Goal: Information Seeking & Learning: Find specific page/section

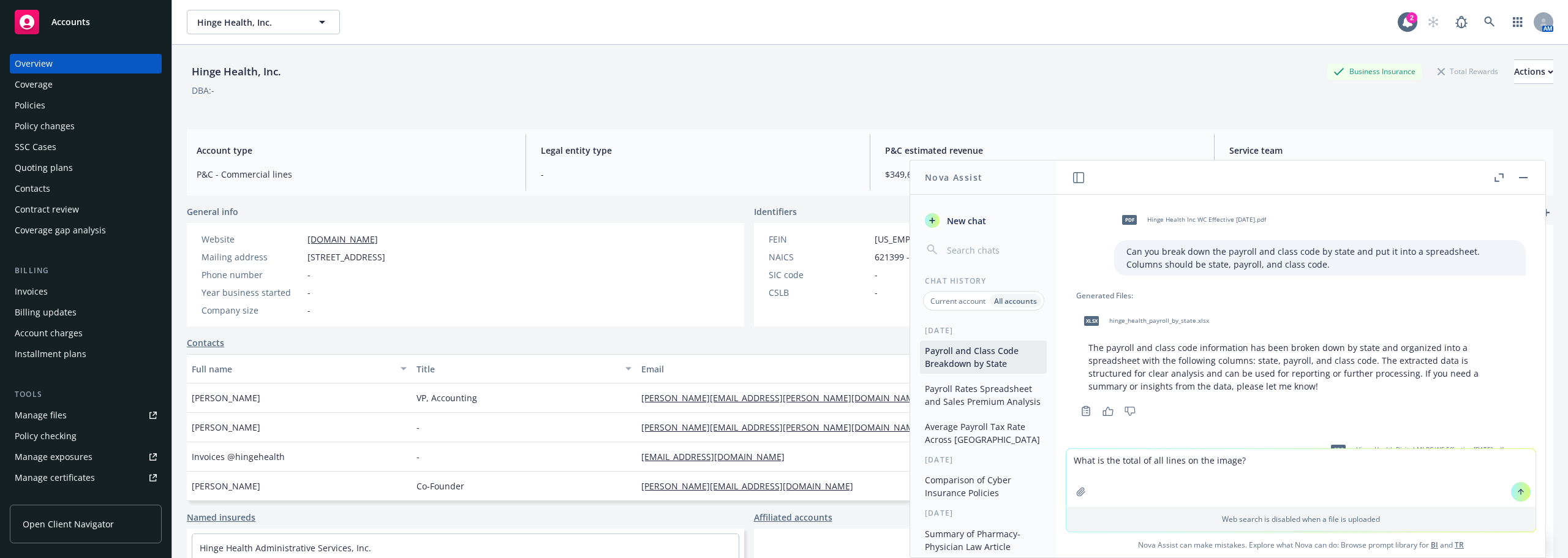
scroll to position [785, 0]
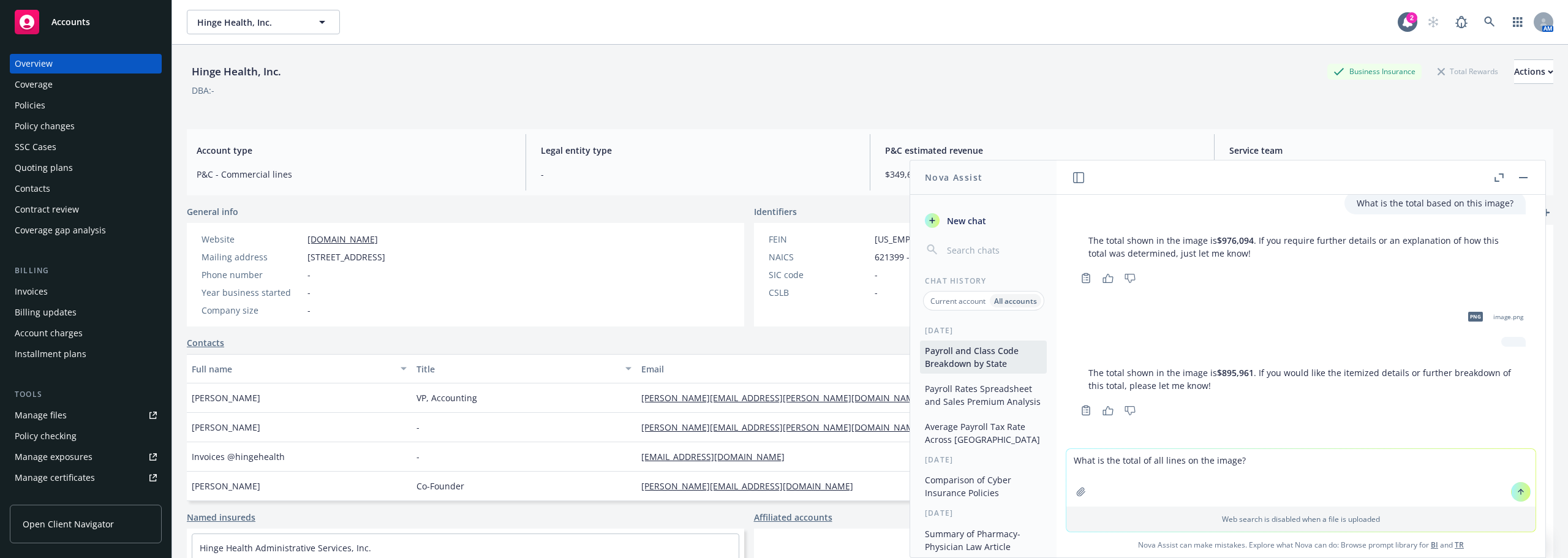
drag, startPoint x: 1244, startPoint y: 458, endPoint x: 1022, endPoint y: 454, distance: 222.0
click at [1056, 454] on div "Nova Assist New chat Chat History Current account All accounts [DATE] Payroll a…" at bounding box center [1301, 360] width 490 height 399
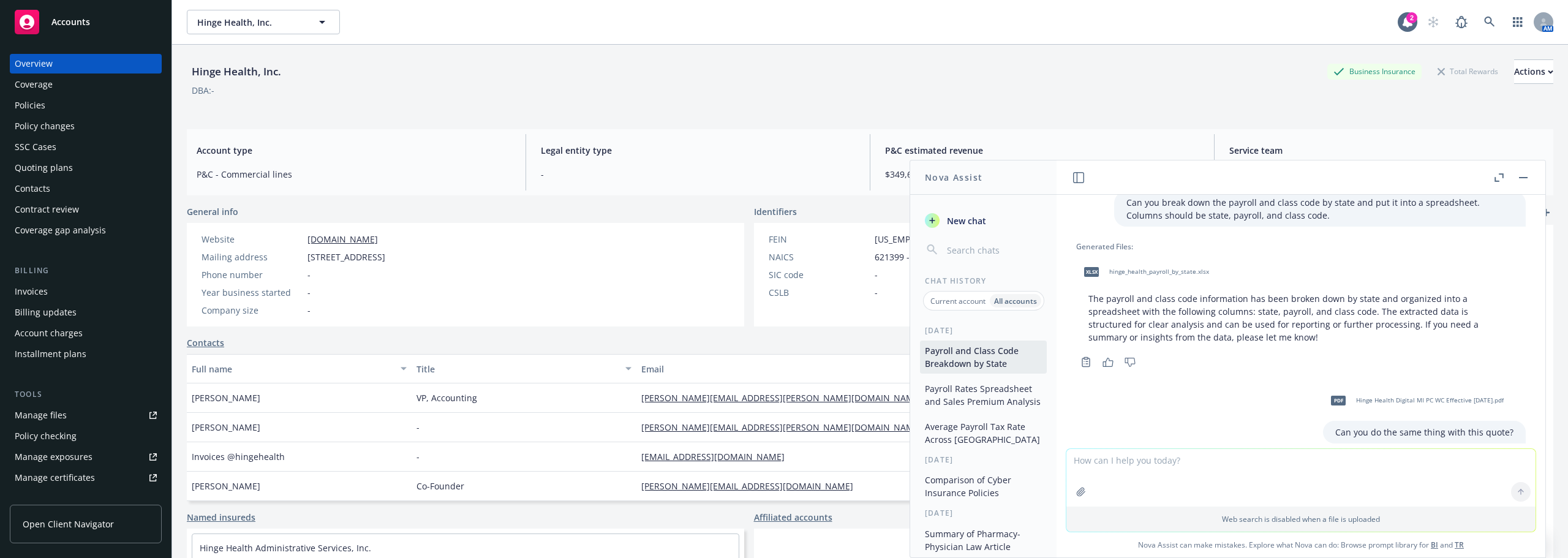
scroll to position [0, 0]
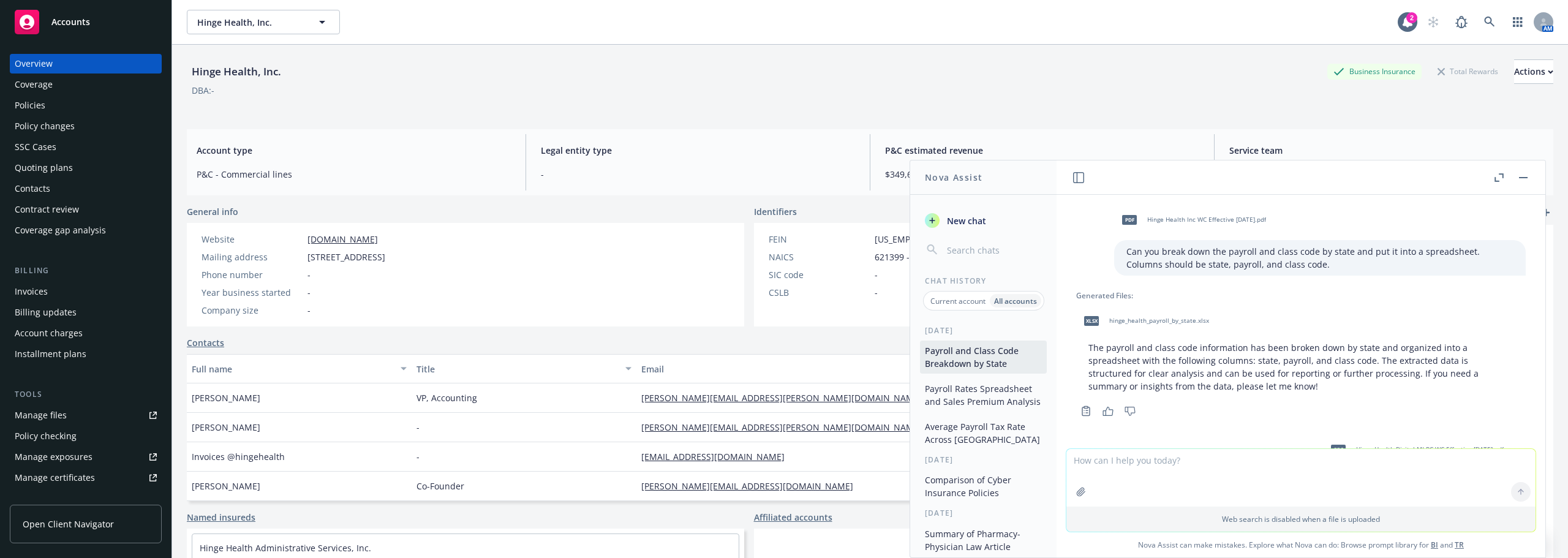
click at [1181, 264] on p "Can you break down the payroll and class code by state and put it into a spread…" at bounding box center [1320, 258] width 388 height 25
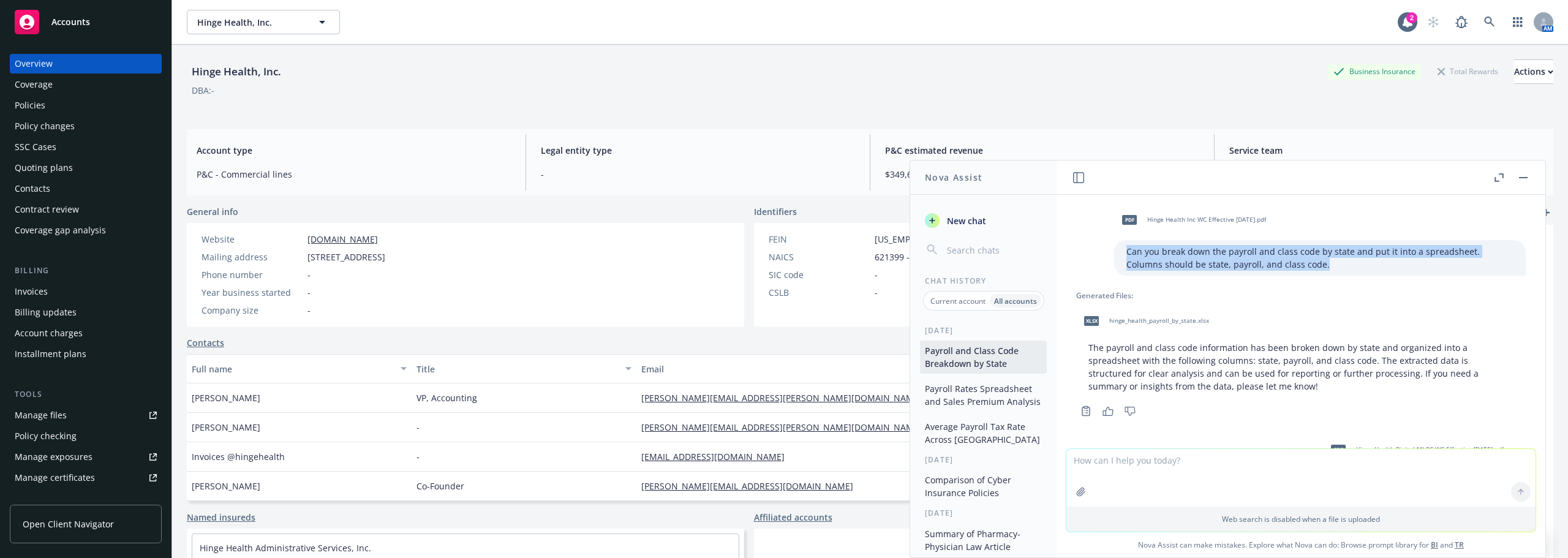
drag, startPoint x: 1274, startPoint y: 266, endPoint x: 1109, endPoint y: 254, distance: 165.4
click at [1126, 254] on p "Can you break down the payroll and class code by state and put it into a spread…" at bounding box center [1320, 258] width 388 height 25
copy p "Can you break down the payroll and class code by state and put it into a spread…"
click at [1176, 276] on div "pdf Hinge Health Inc WC Effective [DATE].pdf Can you break down the payroll and…" at bounding box center [1301, 321] width 488 height 254
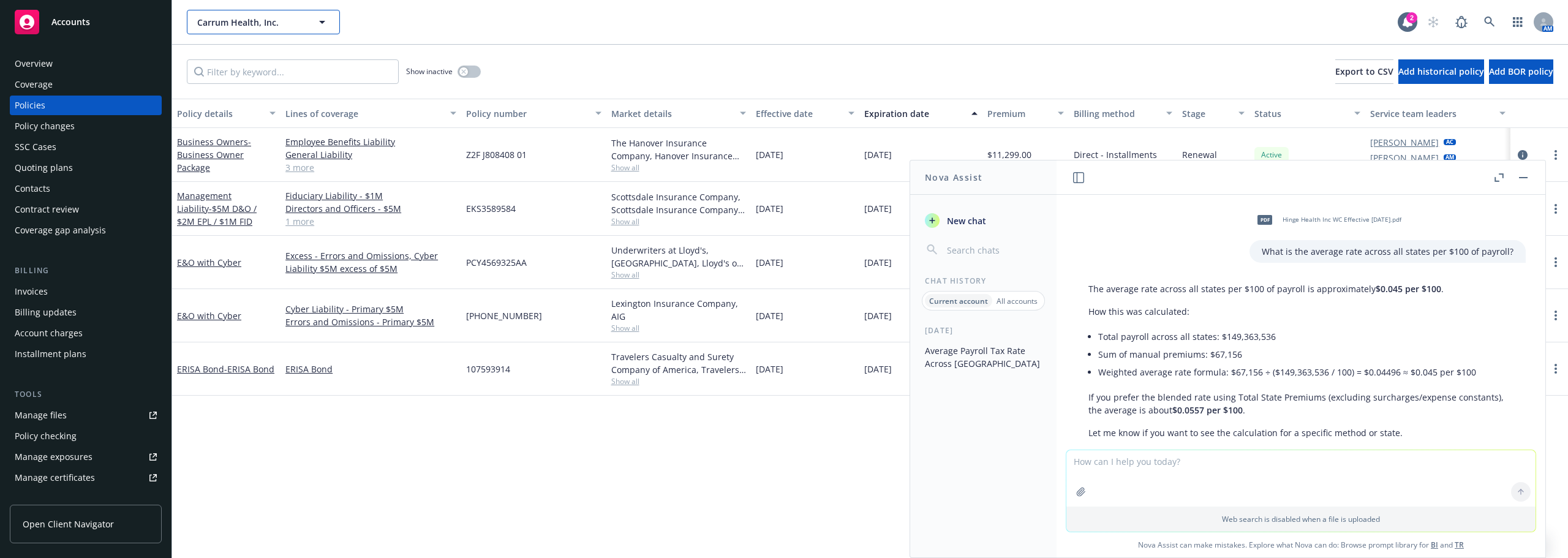
click at [243, 12] on button "Carrum Health, Inc." at bounding box center [263, 22] width 153 height 25
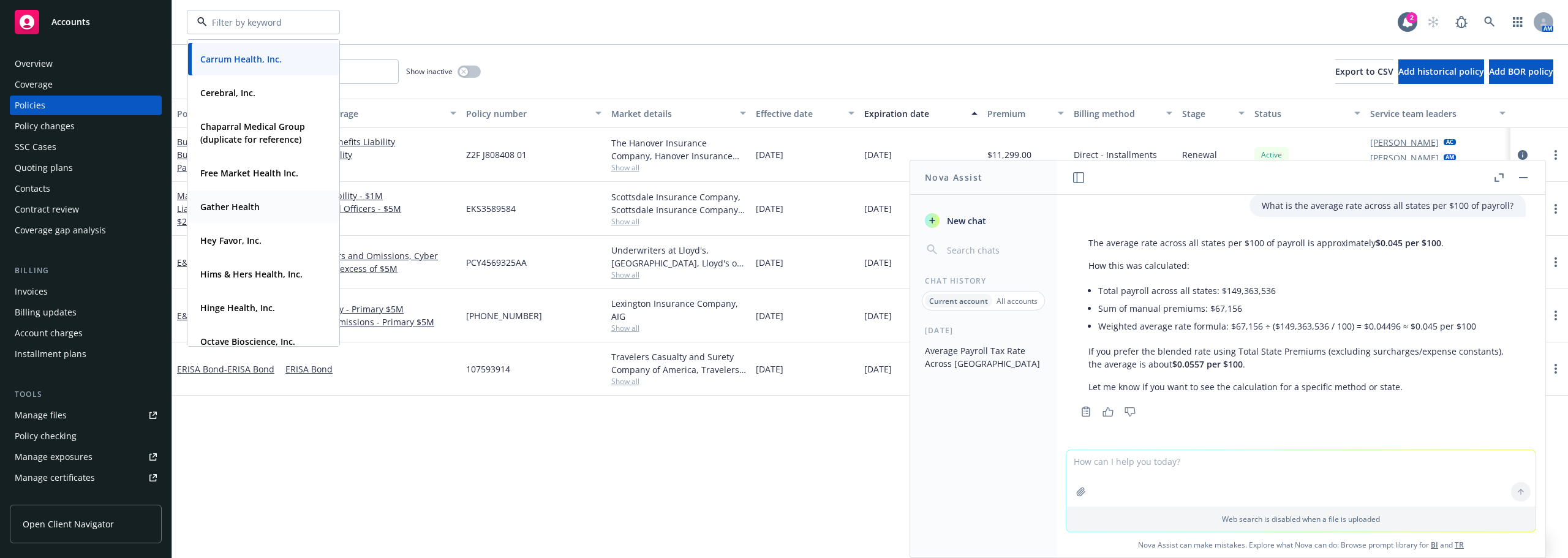
scroll to position [122, 0]
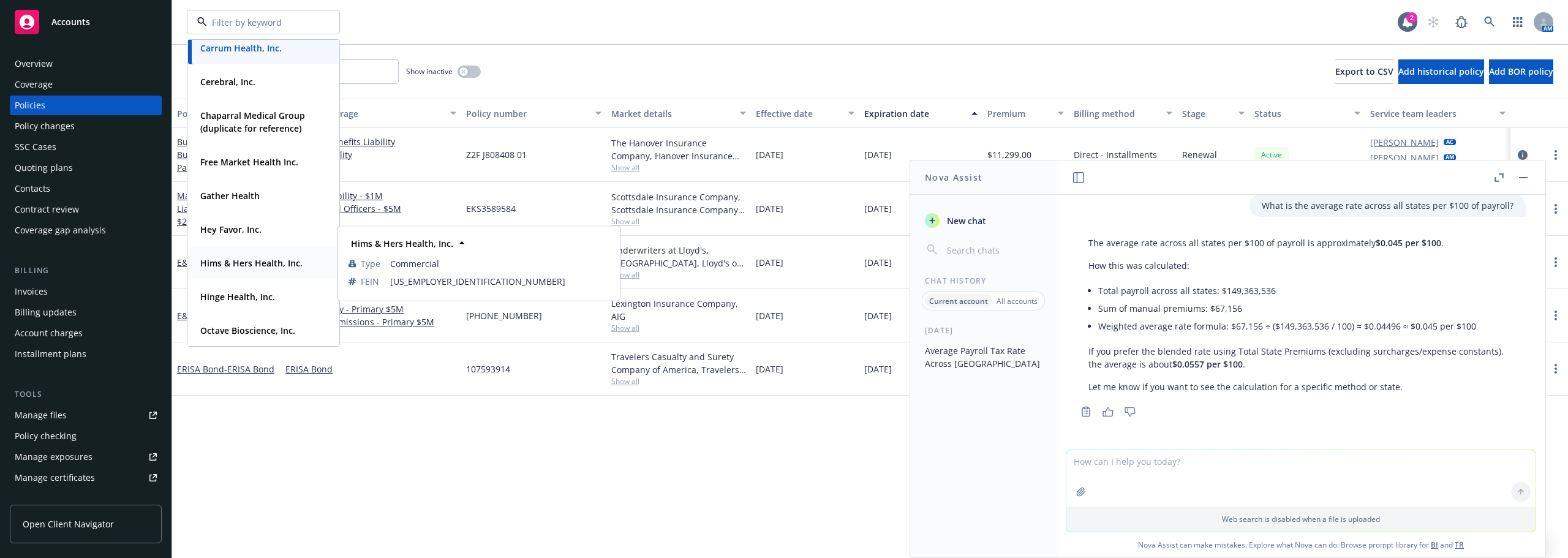
click at [245, 263] on strong "Hims & Hers Health, Inc." at bounding box center [251, 263] width 103 height 12
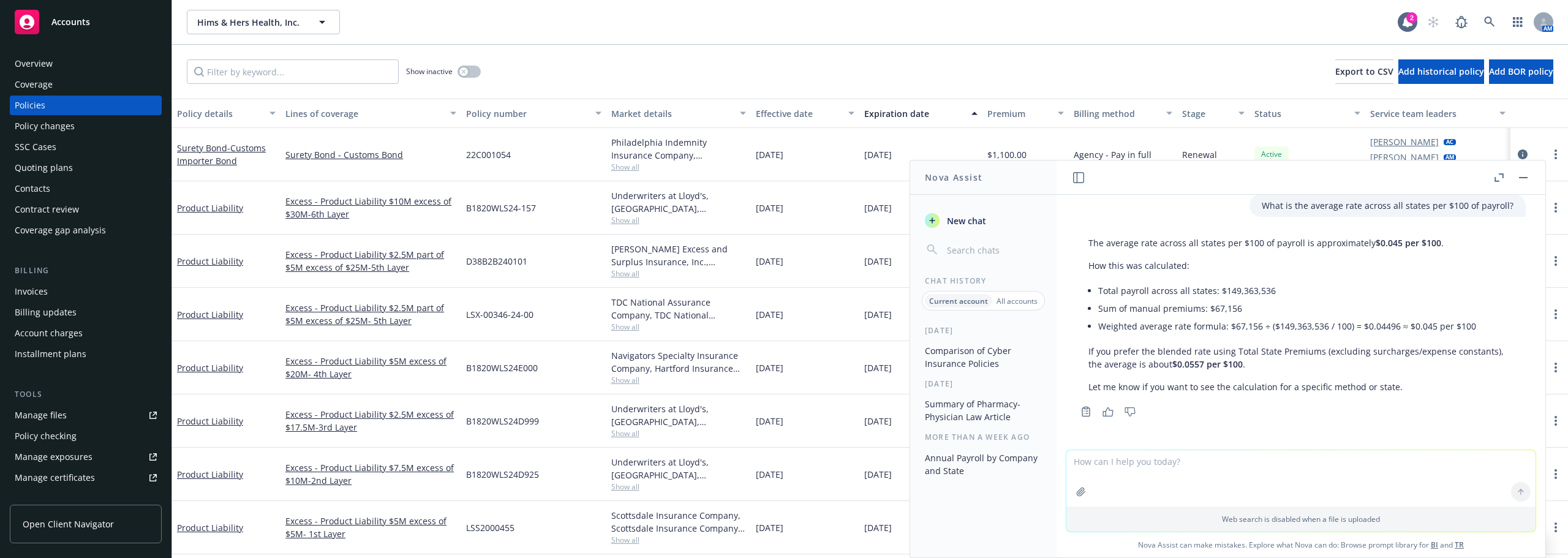
click at [1130, 447] on div at bounding box center [1301, 442] width 469 height 14
click at [1133, 455] on textarea at bounding box center [1301, 478] width 469 height 56
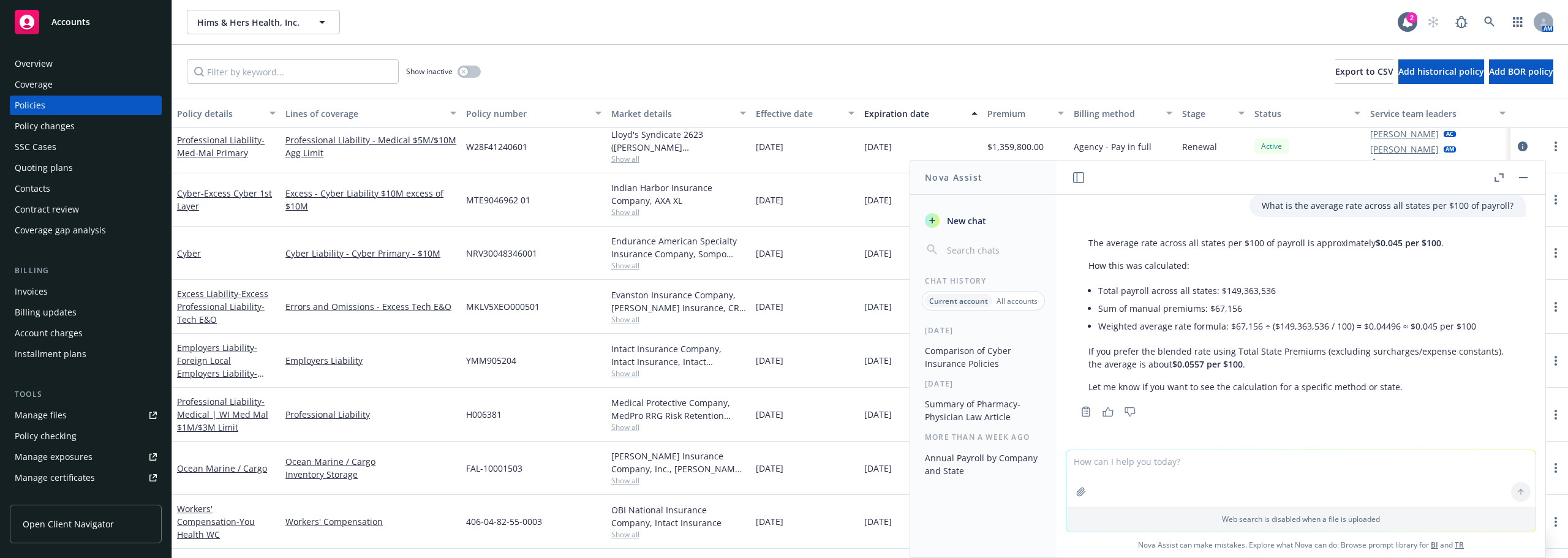
scroll to position [612, 0]
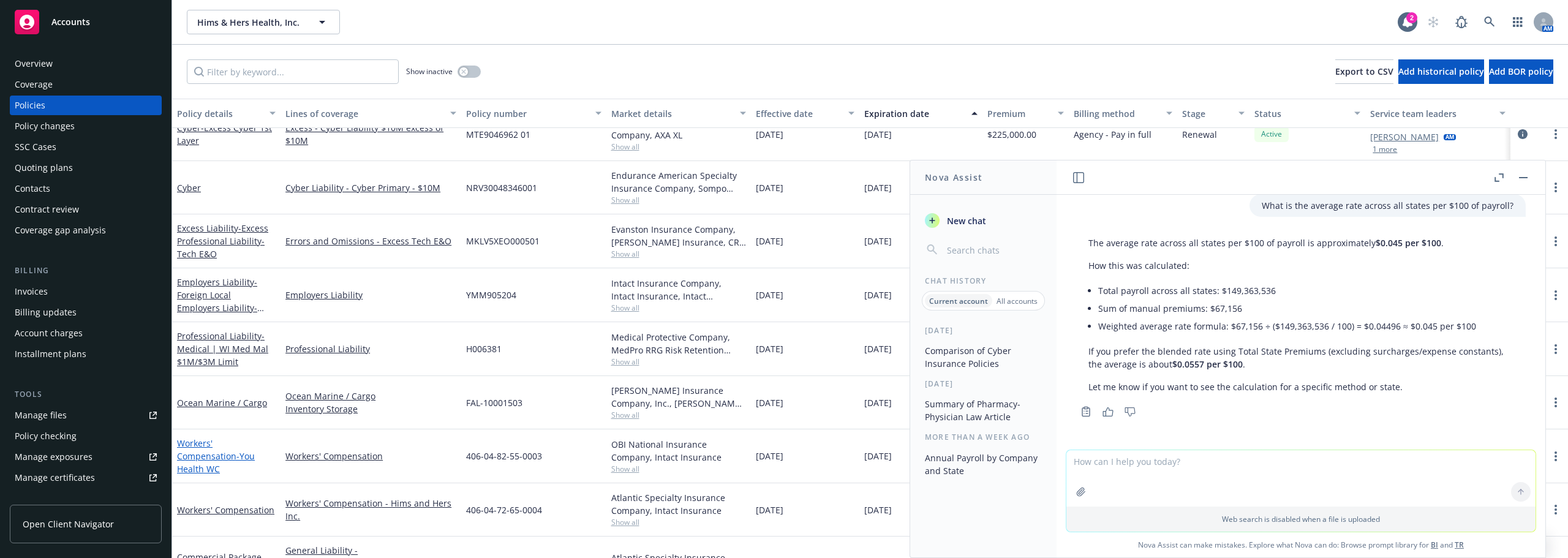
click at [206, 460] on span "- You Health WC" at bounding box center [216, 462] width 78 height 25
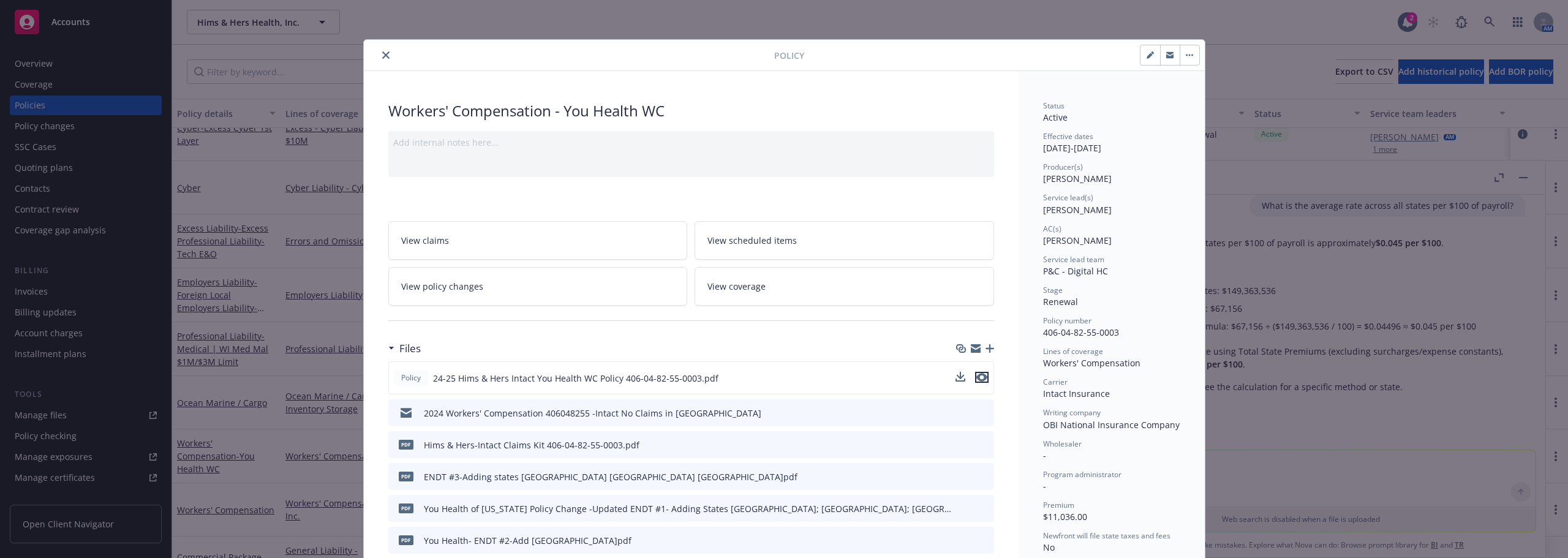
click at [976, 378] on icon "preview file" at bounding box center [981, 377] width 11 height 8
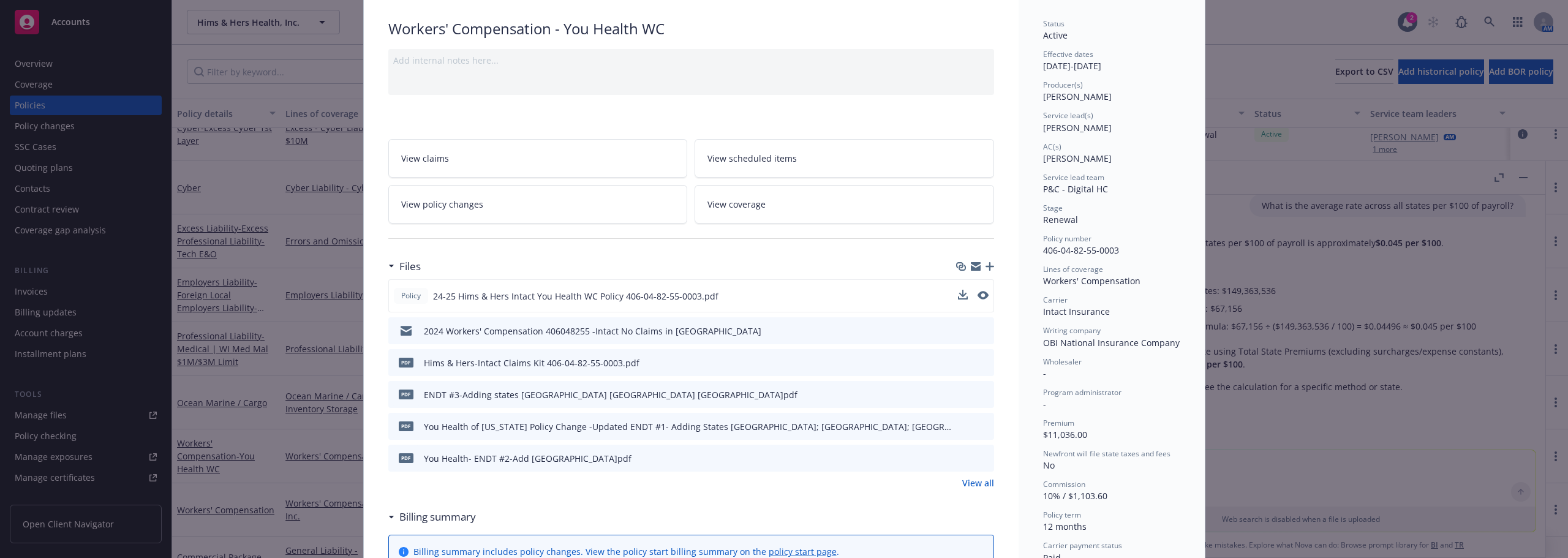
scroll to position [122, 0]
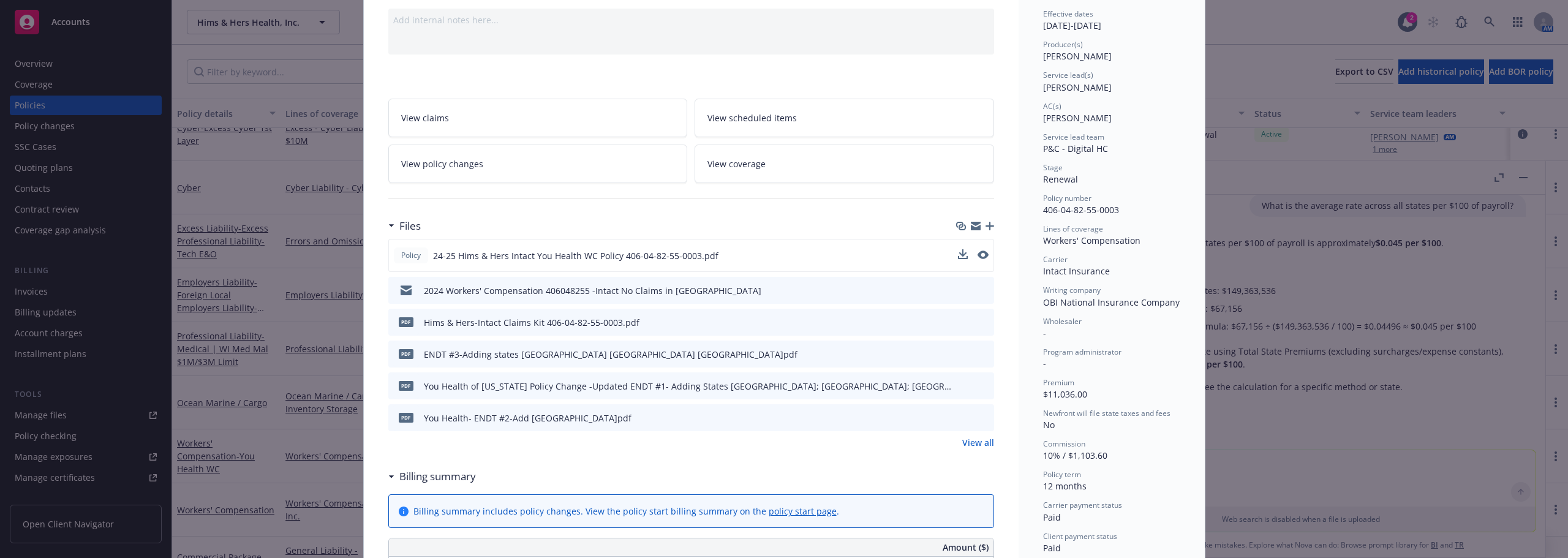
click at [963, 444] on link "View all" at bounding box center [979, 442] width 32 height 13
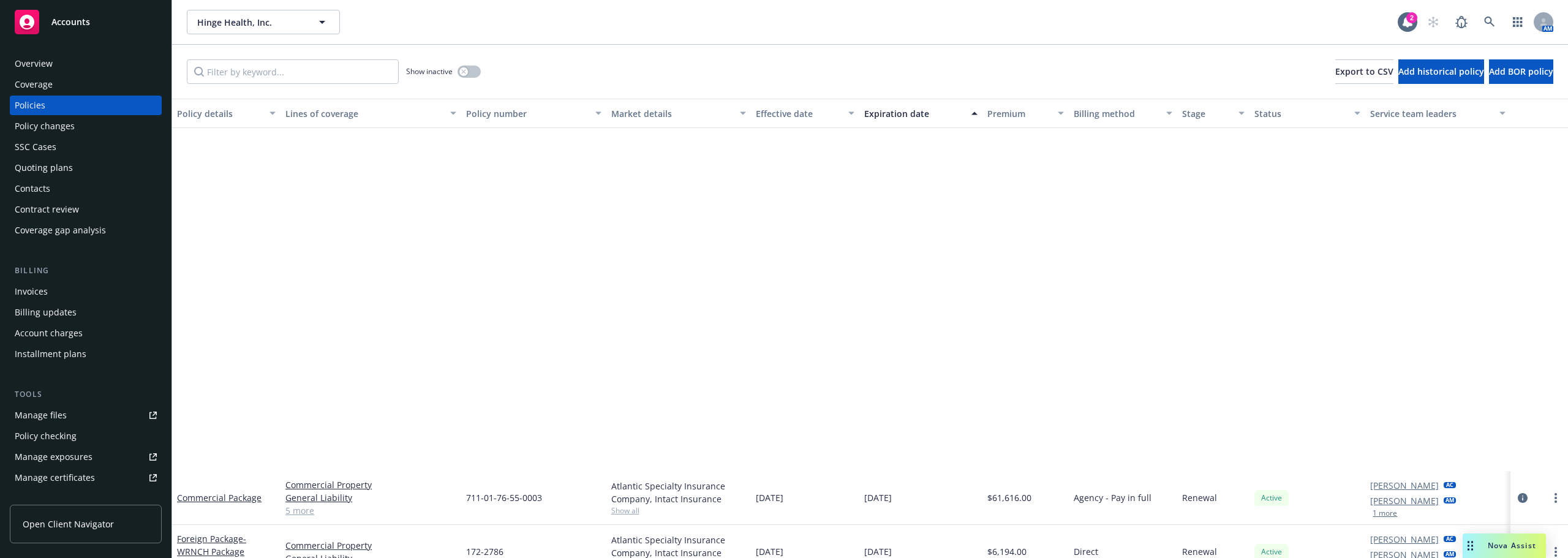
scroll to position [429, 0]
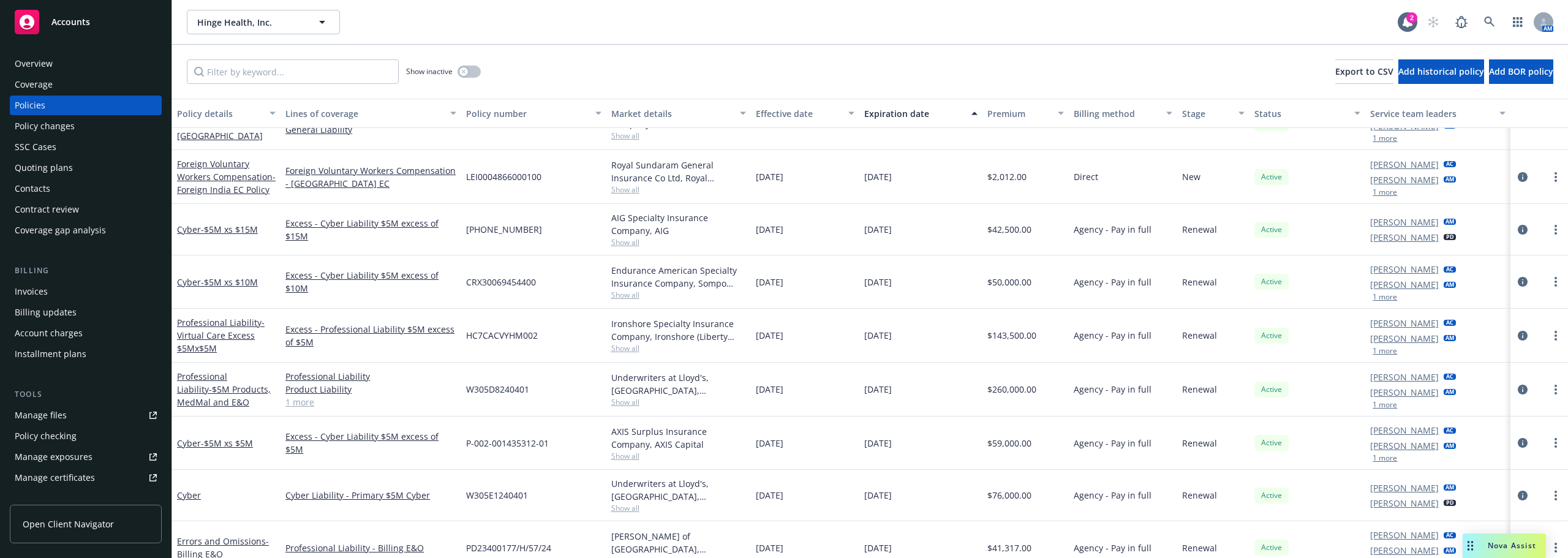
click at [1503, 538] on div "Nova Assist" at bounding box center [1504, 545] width 83 height 25
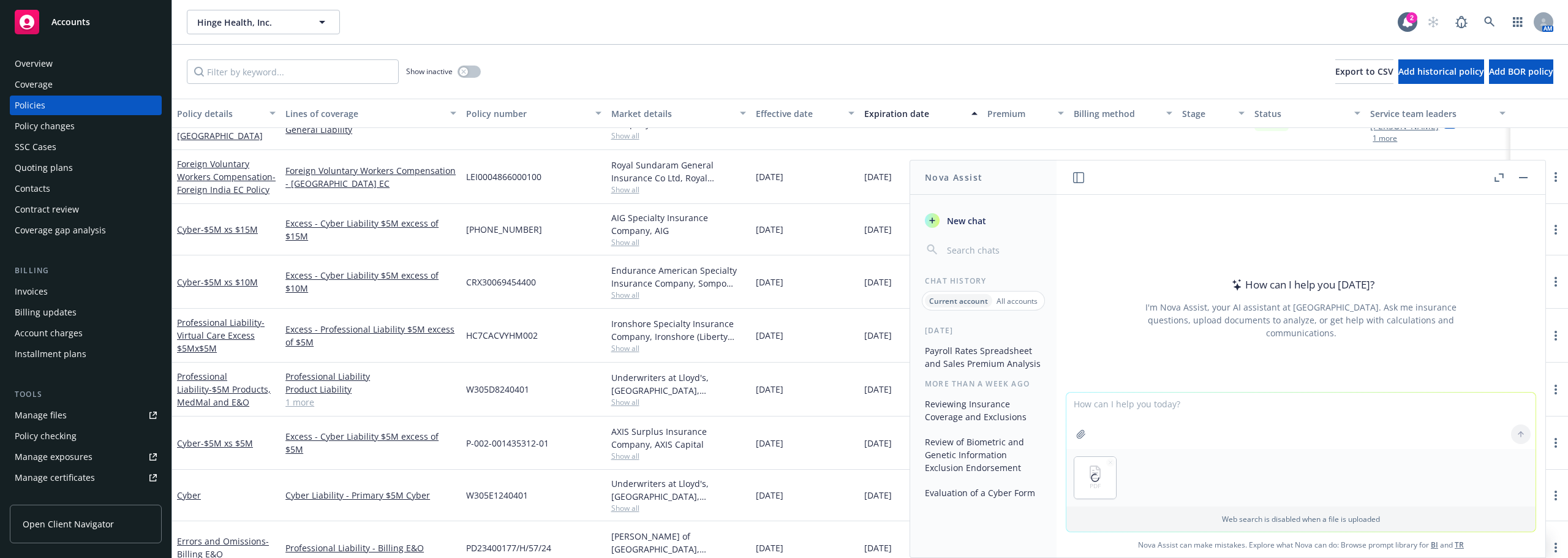
click at [1228, 407] on textarea at bounding box center [1301, 421] width 469 height 56
paste textarea "Can you break down the payroll and class code by state and put it into a spread…"
type textarea "Can you break down the payroll and class code by state and put it into a spread…"
click at [1521, 432] on icon at bounding box center [1521, 434] width 0 height 5
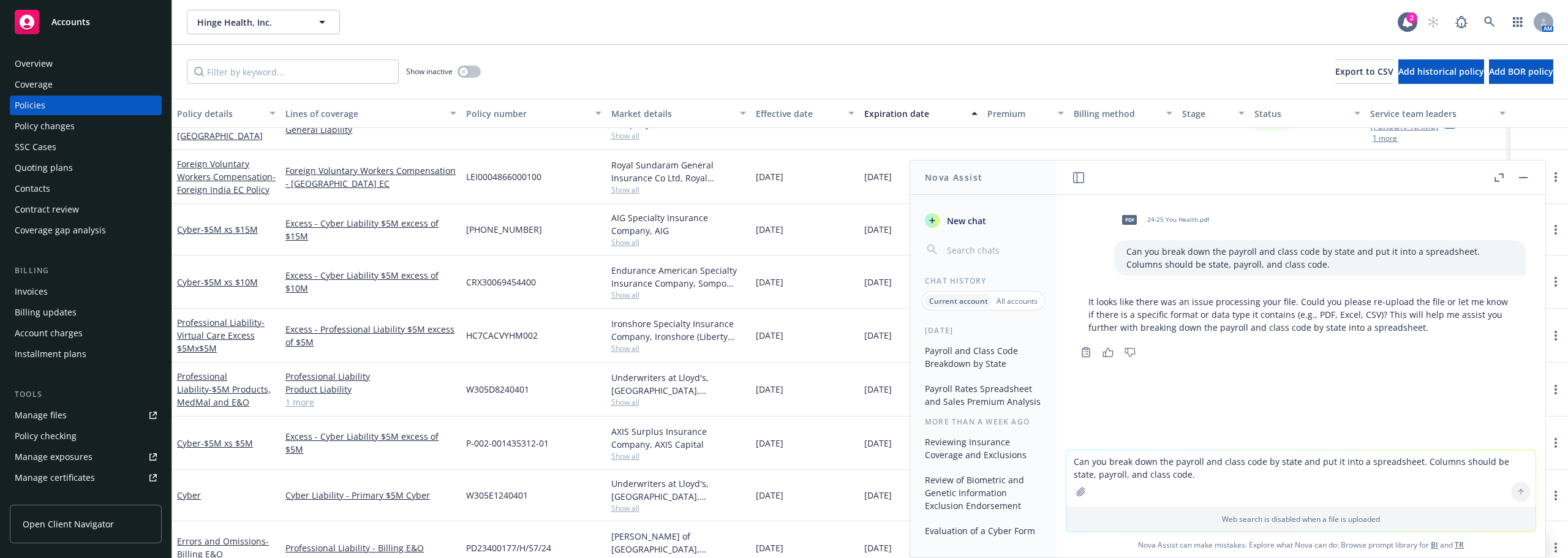
click at [1203, 297] on p "It looks like there was an issue processing your file. Could you please re-uplo…" at bounding box center [1301, 315] width 425 height 39
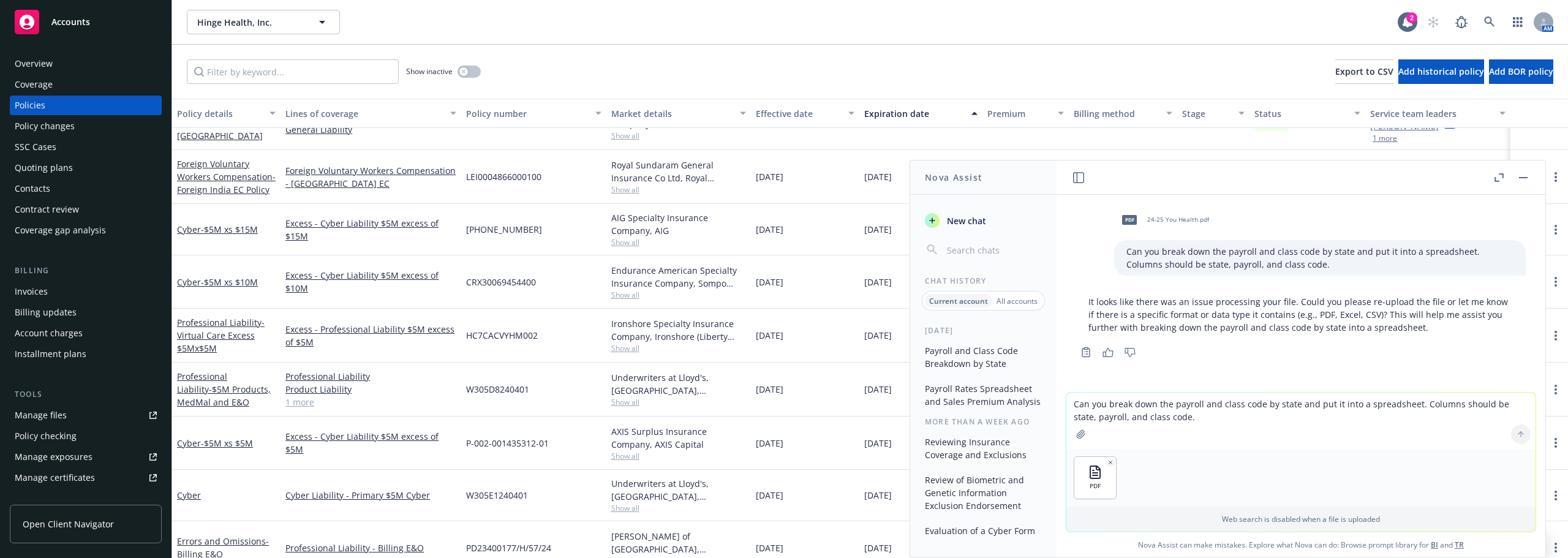
click at [1427, 408] on textarea "Can you break down the payroll and class code by state and put it into a spread…" at bounding box center [1301, 421] width 469 height 56
click at [1306, 274] on div "Can you break down the payroll and class code by state and put it into a spread…" at bounding box center [1320, 258] width 411 height 36
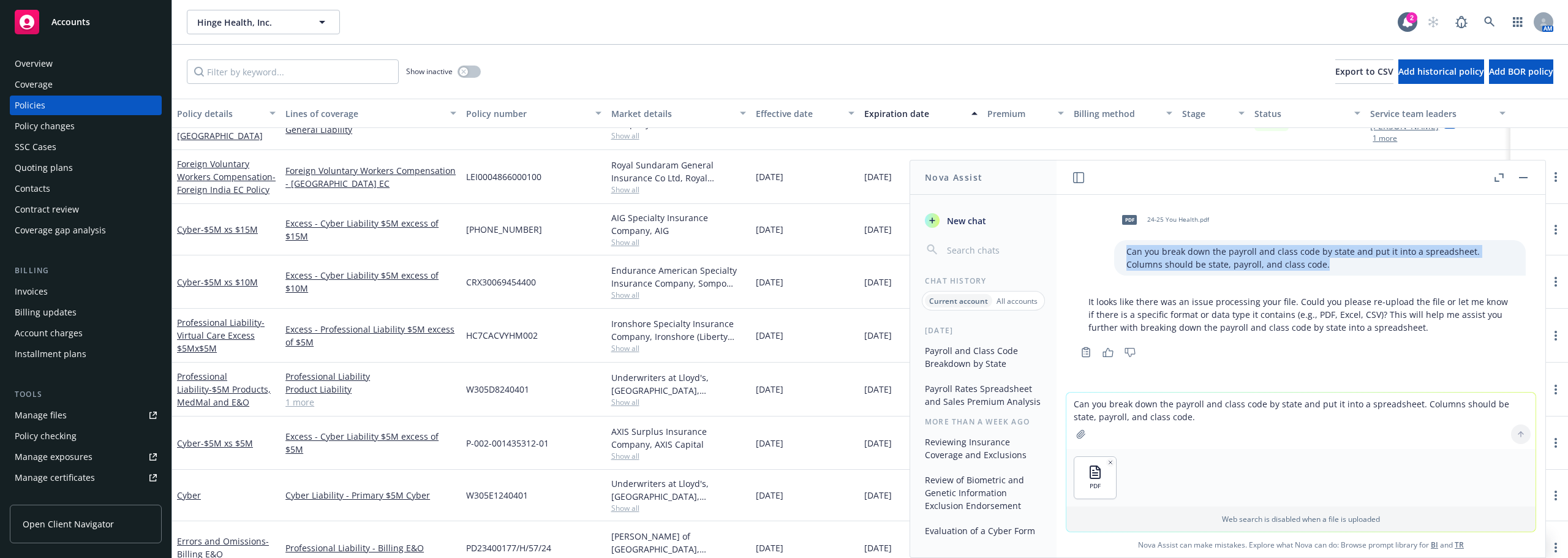
drag, startPoint x: 1295, startPoint y: 266, endPoint x: 1118, endPoint y: 251, distance: 177.6
click at [1126, 251] on p "Can you break down the payroll and class code by state and put it into a spread…" at bounding box center [1320, 258] width 388 height 25
copy p "Can you break down the payroll and class code by state and put it into a spread…"
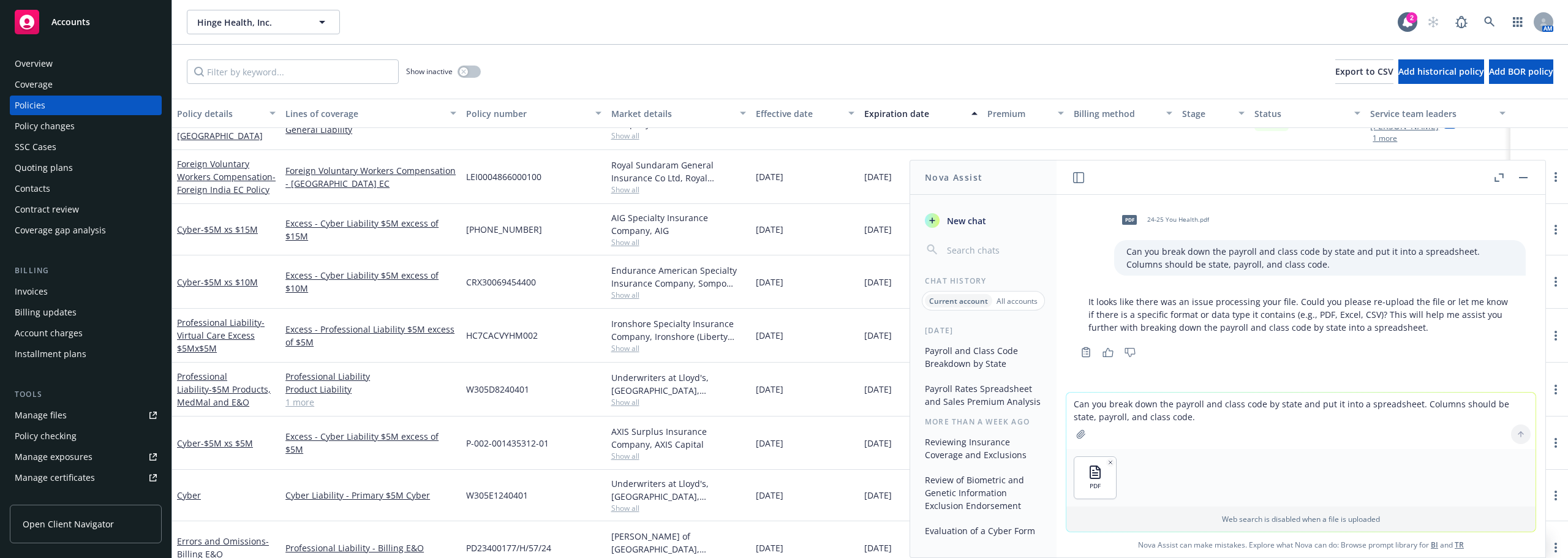
click at [1160, 410] on textarea "Can you break down the payroll and class code by state and put it into a spread…" at bounding box center [1301, 421] width 469 height 56
paste textarea "Can you break down the payroll and class code by state and put it into a spread…"
type textarea "Can you break down the payroll and class code by state and put it into a spread…"
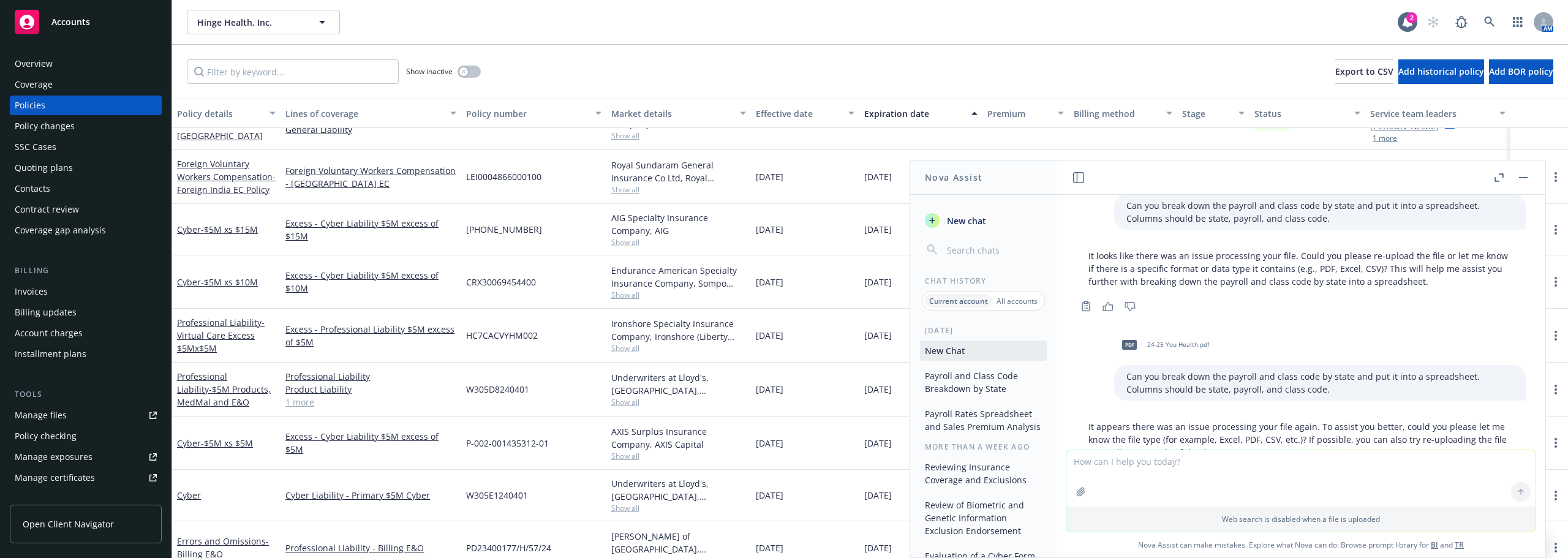
scroll to position [147, 0]
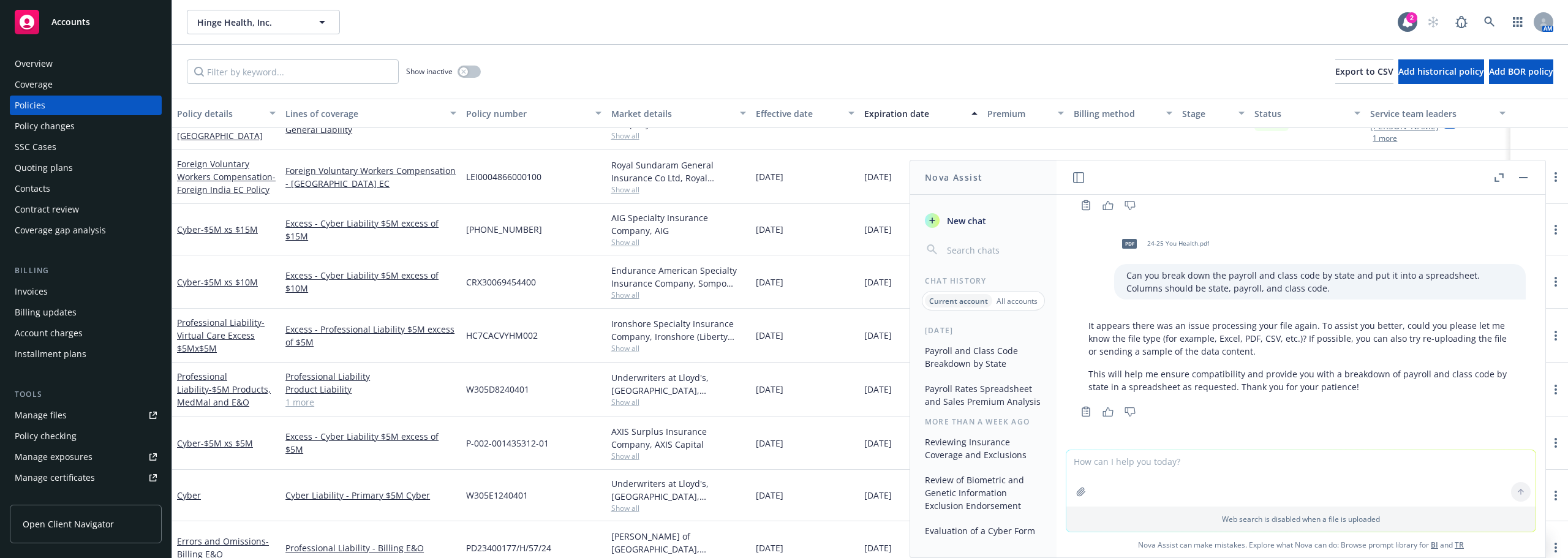
click at [1191, 344] on p "It appears there was an issue processing your file again. To assist you better,…" at bounding box center [1301, 338] width 425 height 39
click at [1196, 463] on textarea at bounding box center [1301, 478] width 469 height 56
type textarea "I uploaded a PDF"
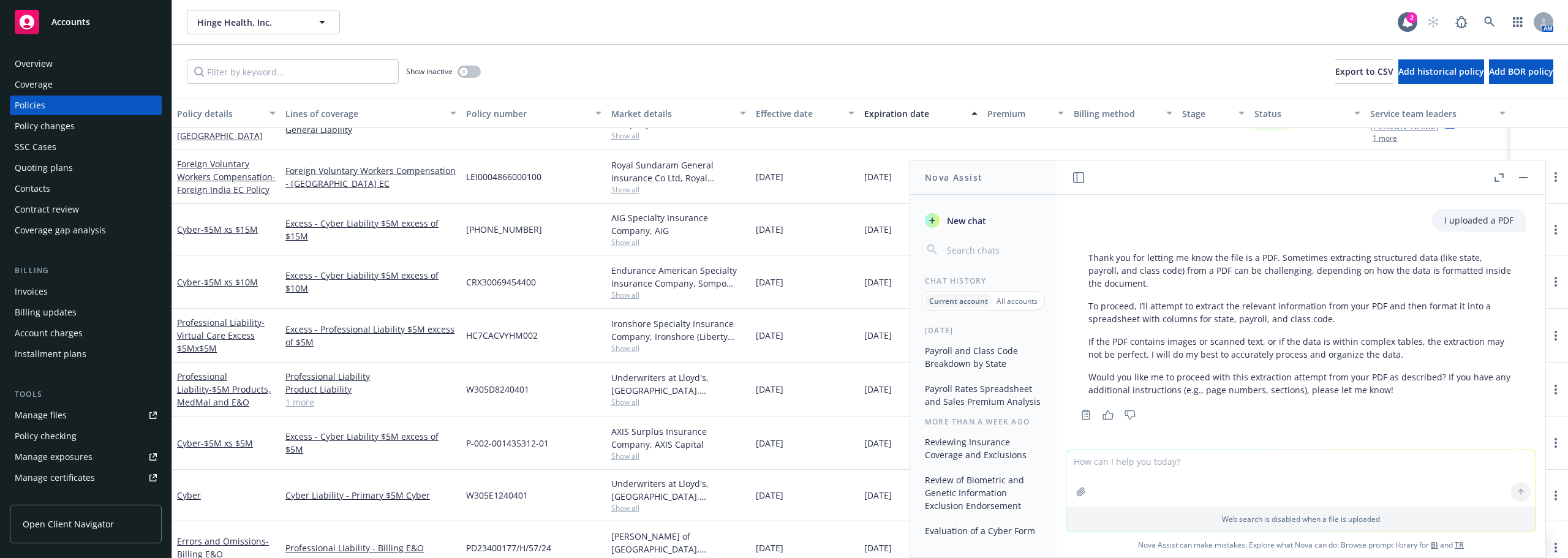
scroll to position [377, 0]
click at [1152, 410] on textarea at bounding box center [1301, 421] width 469 height 56
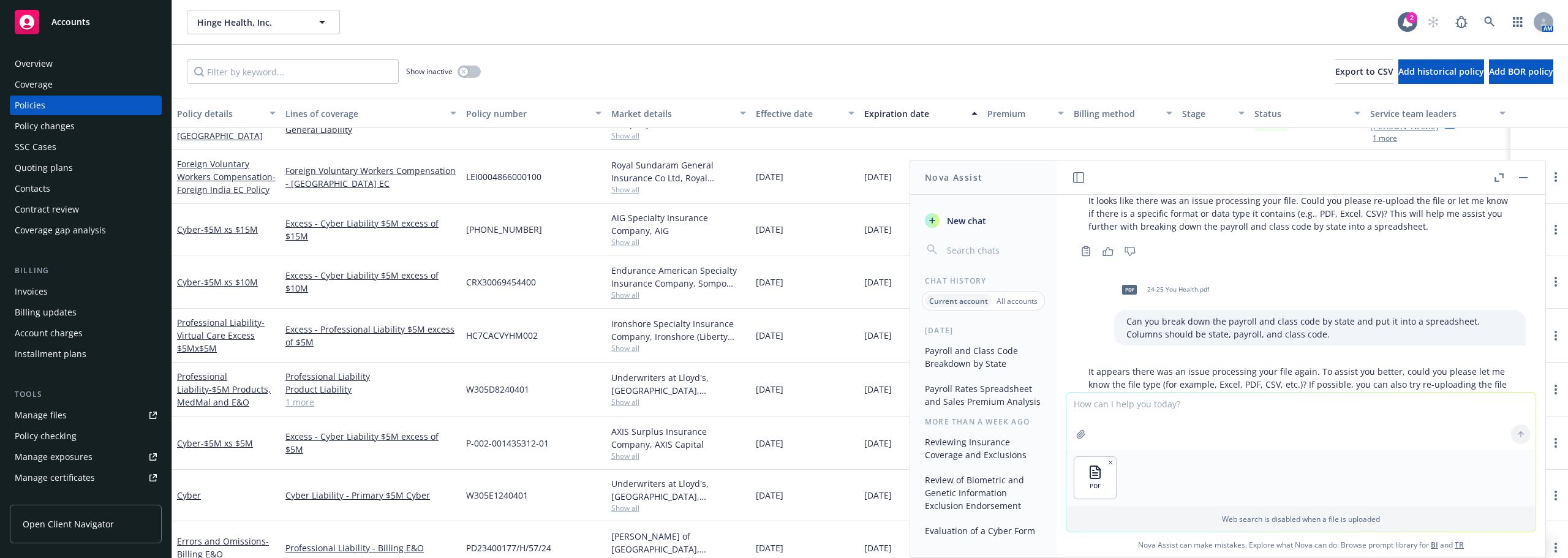
scroll to position [70, 0]
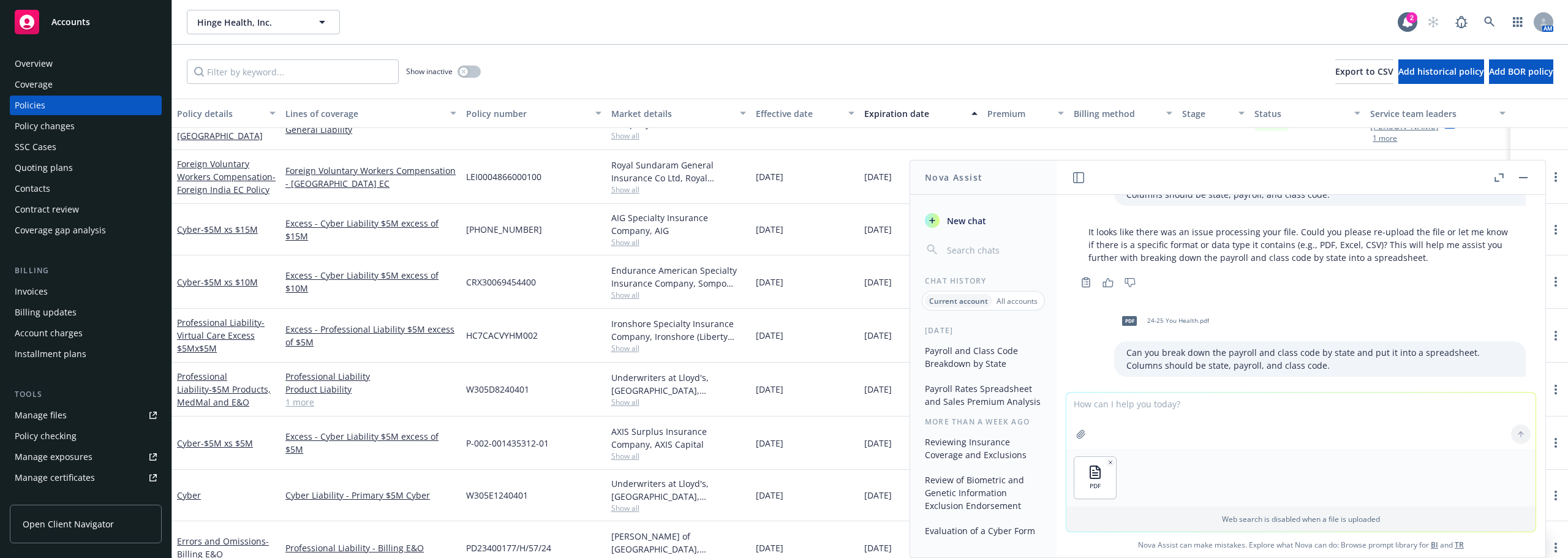
click at [1312, 359] on p "Can you break down the payroll and class code by state and put it into a spread…" at bounding box center [1320, 359] width 388 height 25
drag, startPoint x: 1450, startPoint y: 349, endPoint x: 1124, endPoint y: 347, distance: 326.0
click at [1126, 347] on p "Can you break down the payroll and class code by state and put it into a spread…" at bounding box center [1320, 359] width 388 height 25
click at [1128, 362] on p "Can you break down the payroll and class code by state and put it into a spread…" at bounding box center [1320, 359] width 388 height 25
drag, startPoint x: 1300, startPoint y: 365, endPoint x: 1104, endPoint y: 354, distance: 196.3
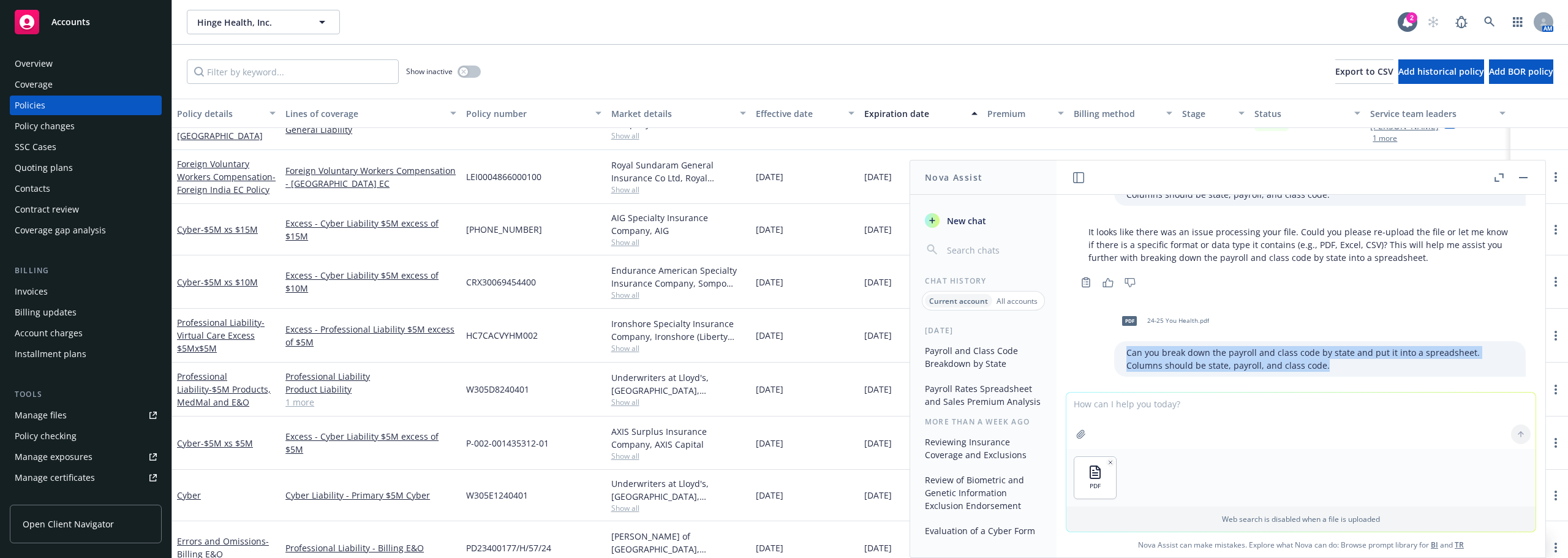
click at [1114, 354] on div "Can you break down the payroll and class code by state and put it into a spread…" at bounding box center [1320, 359] width 411 height 36
copy p "Can you break down the payroll and class code by state and put it into a spread…"
click at [1162, 360] on p "Can you break down the payroll and class code by state and put it into a spread…" at bounding box center [1320, 359] width 388 height 25
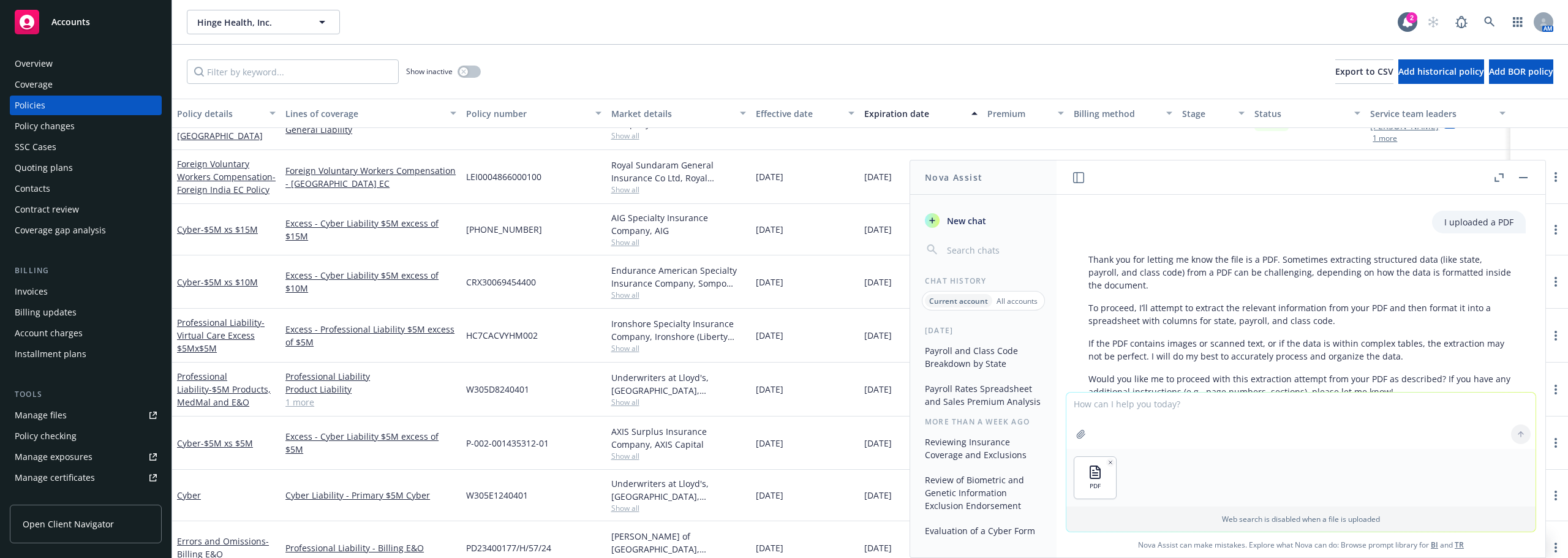
scroll to position [377, 0]
click at [1166, 415] on textarea at bounding box center [1301, 421] width 469 height 56
paste textarea "Can you break down the payroll and class code by state and put it into a spread…"
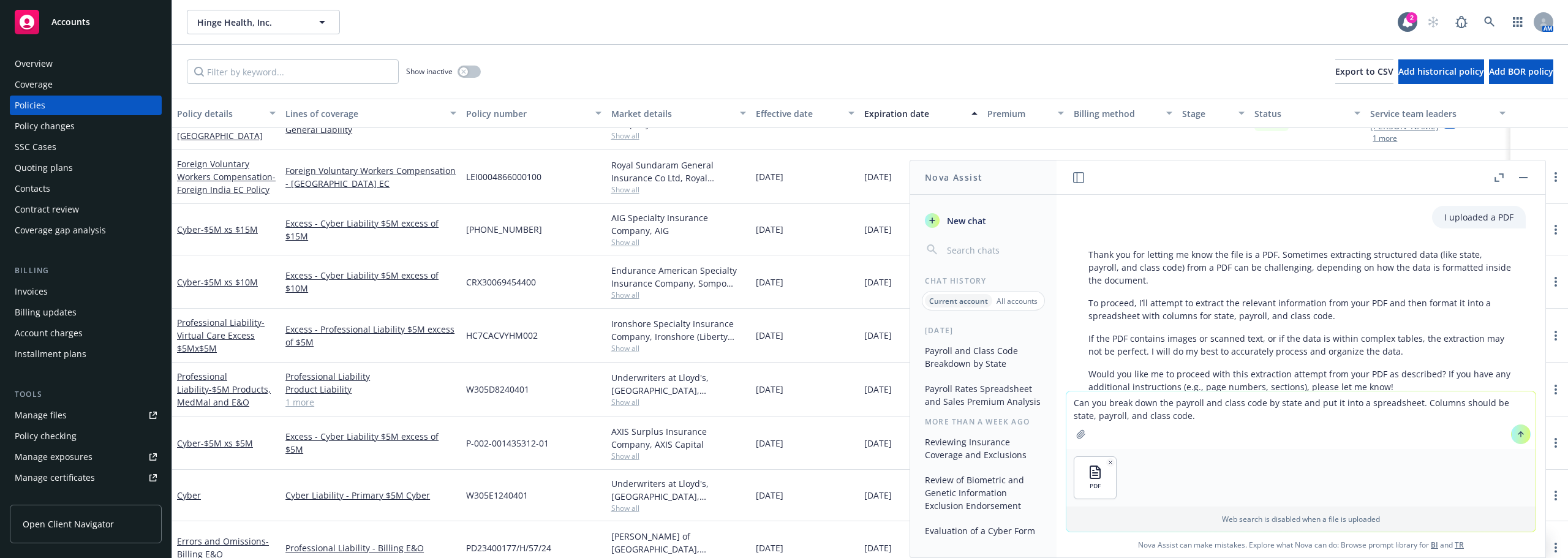
type textarea "Can you break down the payroll and class code by state and put it into a spread…"
click at [1517, 438] on icon at bounding box center [1521, 434] width 8 height 8
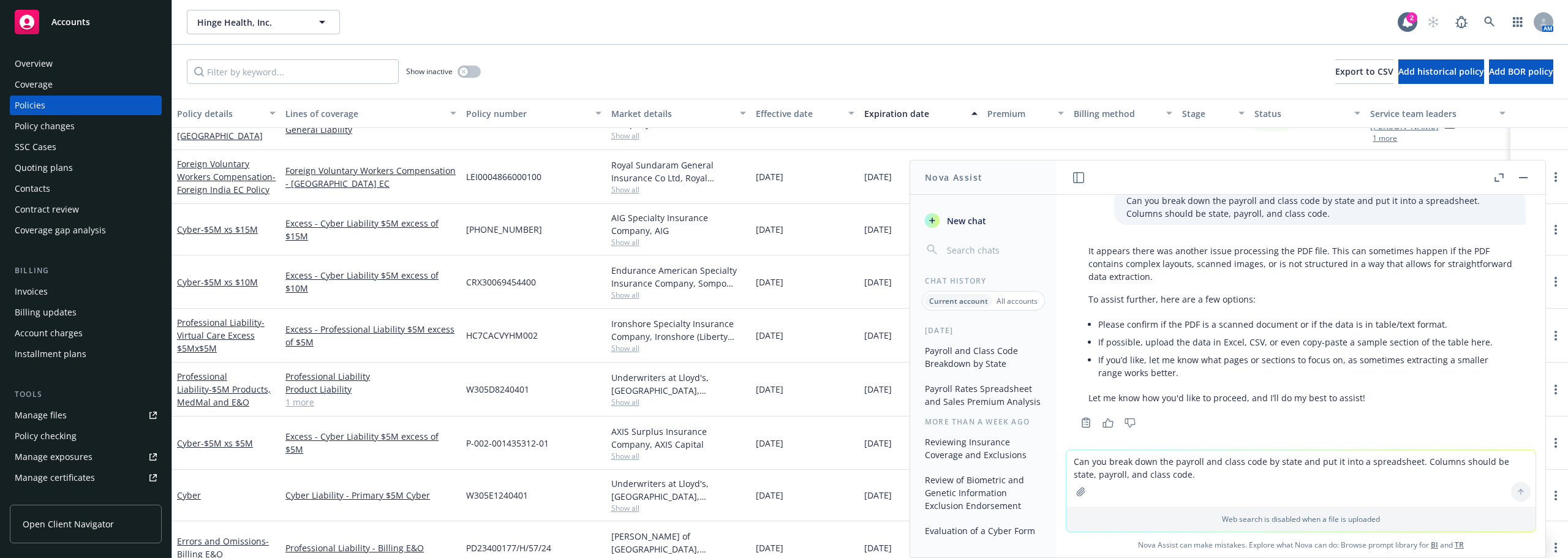
scroll to position [668, 0]
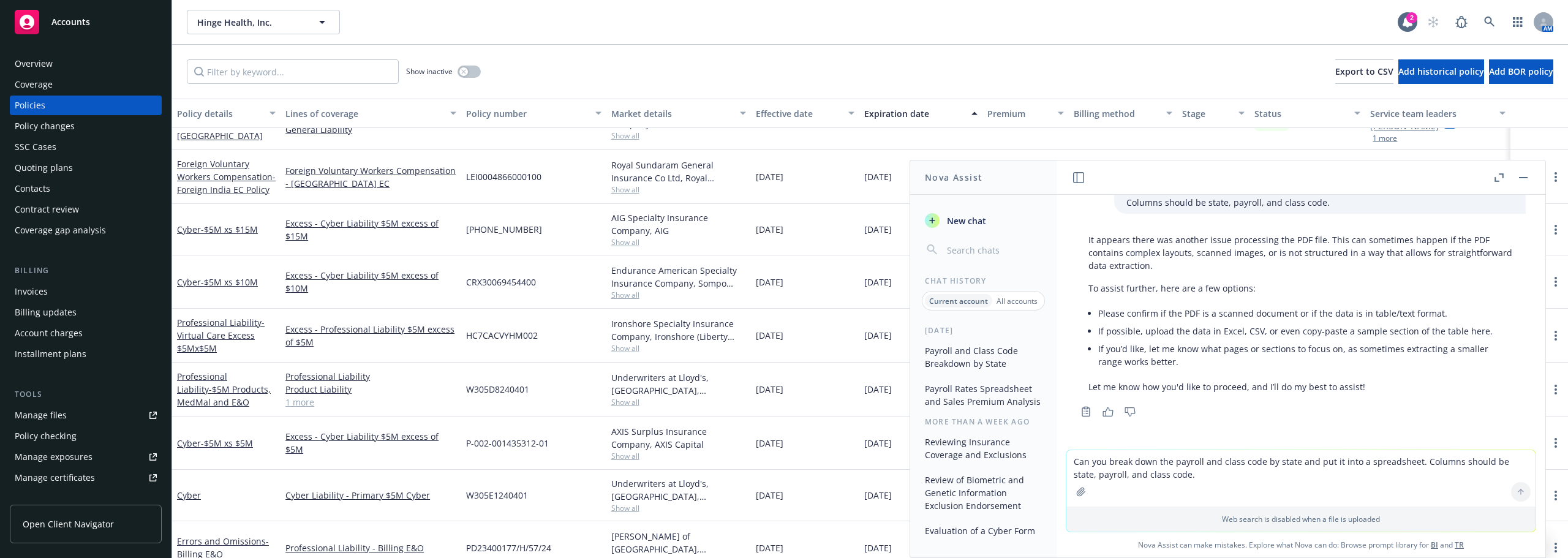
click at [1208, 455] on textarea "Can you break down the payroll and class code by state and put it into a spread…" at bounding box center [1301, 478] width 469 height 56
click at [1213, 458] on textarea "Can you break down the payroll and class code by state and put it into a spread…" at bounding box center [1301, 478] width 469 height 56
type textarea "Can you use the PDF and extract the class code and rate by state and put it in …"
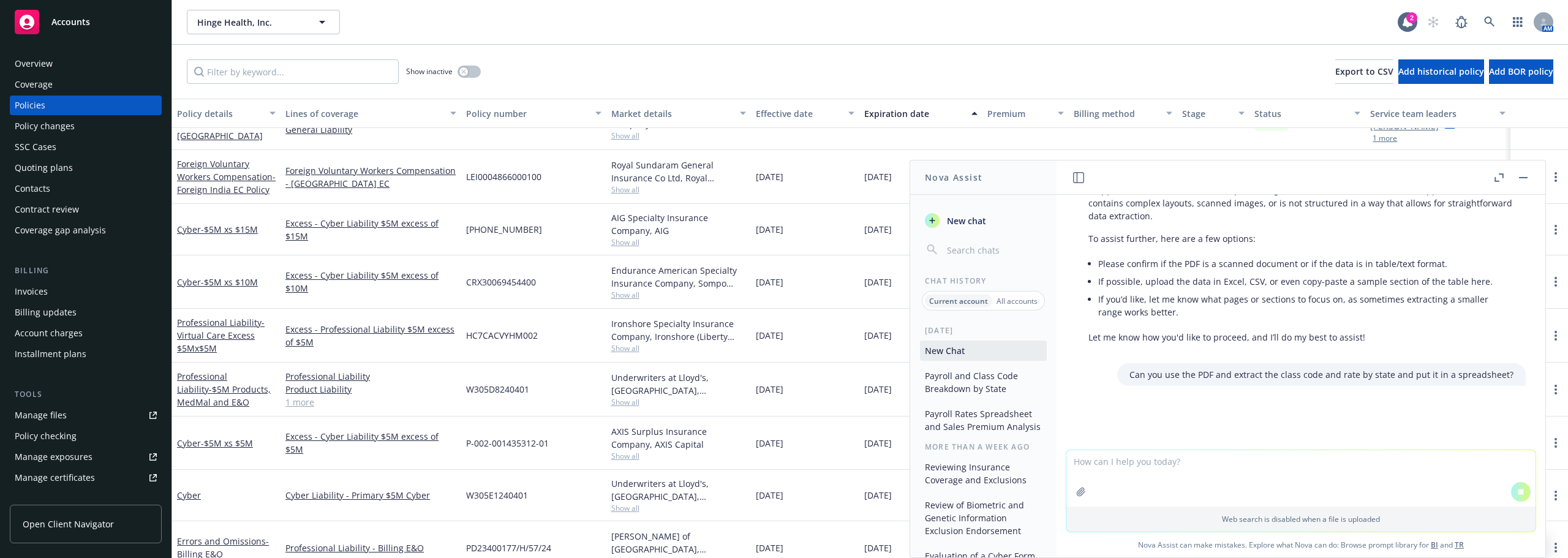
scroll to position [659, 0]
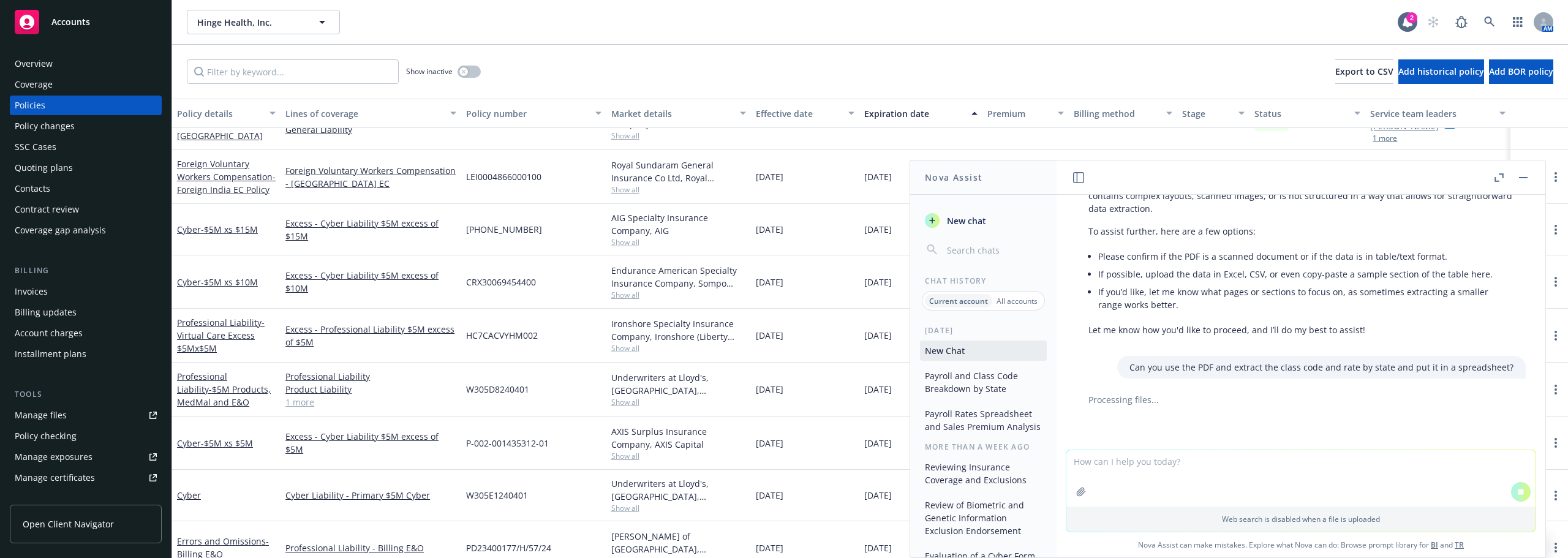
click at [1286, 370] on p "Can you use the PDF and extract the class code and rate by state and put it in …" at bounding box center [1321, 366] width 384 height 13
drag, startPoint x: 1286, startPoint y: 370, endPoint x: 1249, endPoint y: 374, distance: 37.2
click at [1249, 374] on div "Can you use the PDF and extract the class code and rate by state and put it in …" at bounding box center [1322, 367] width 409 height 23
click at [1251, 371] on p "Can you use the PDF and extract the class code and rate by state and put it in …" at bounding box center [1321, 366] width 384 height 13
click at [1254, 370] on p "Can you use the PDF and extract the class code and rate by state and put it in …" at bounding box center [1321, 366] width 384 height 13
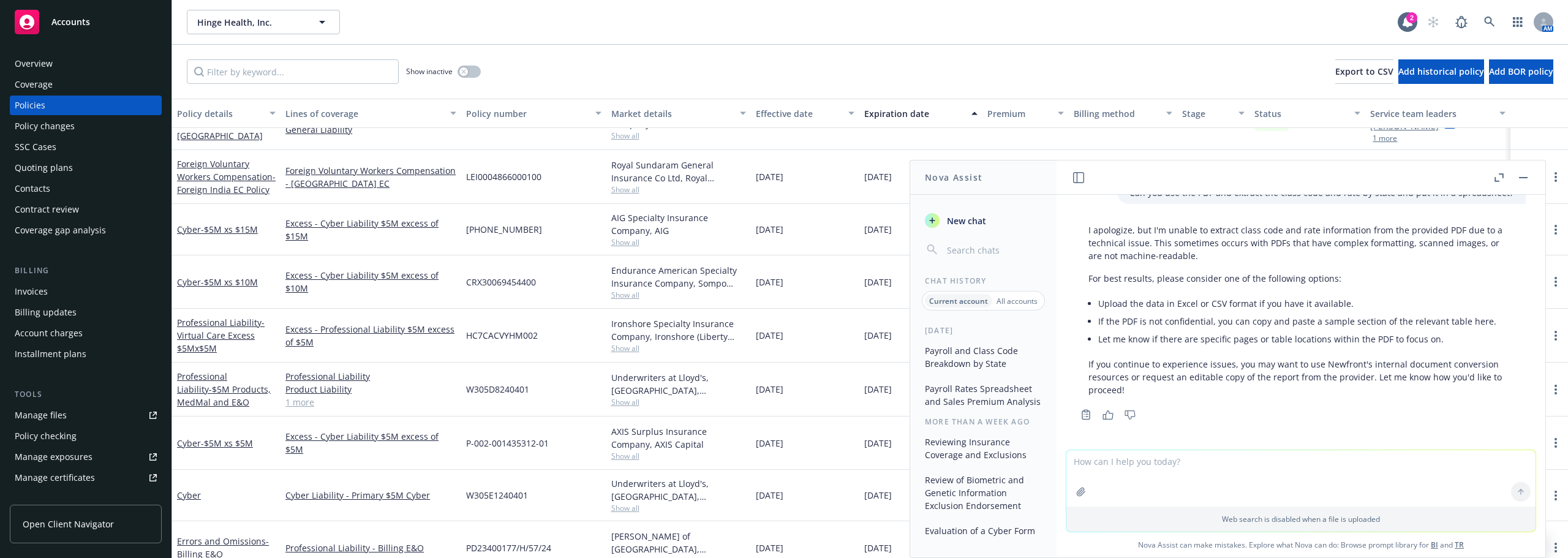
scroll to position [925, 0]
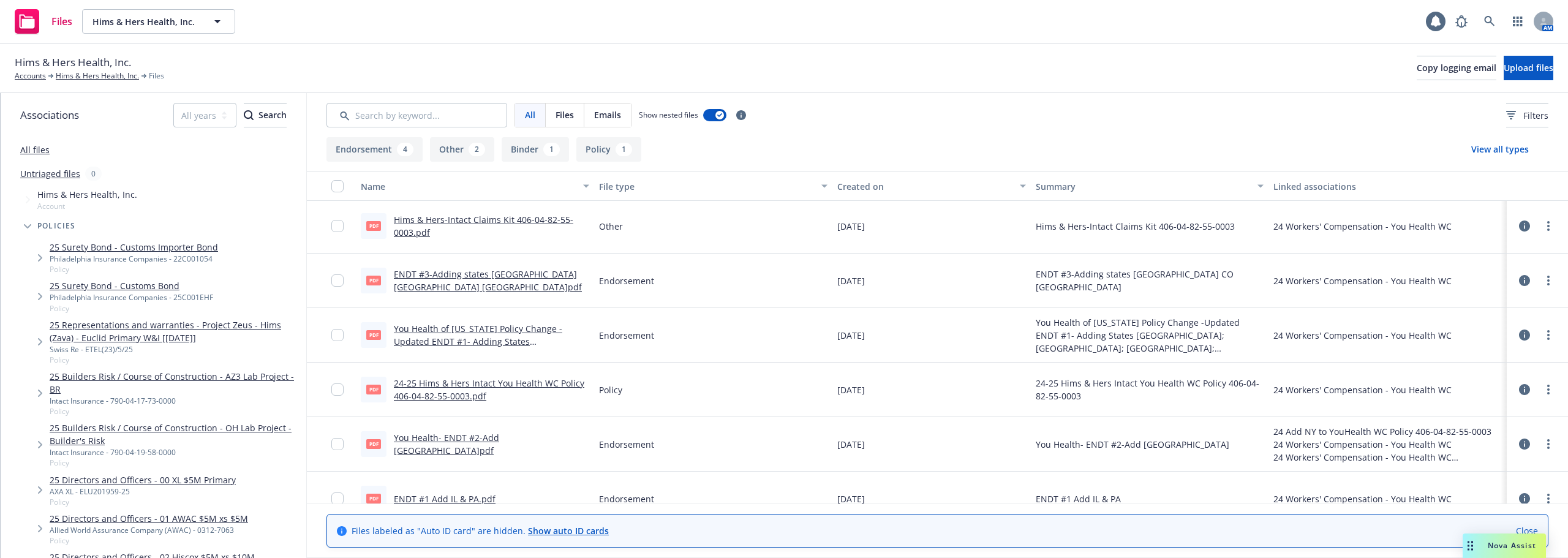
scroll to position [61, 0]
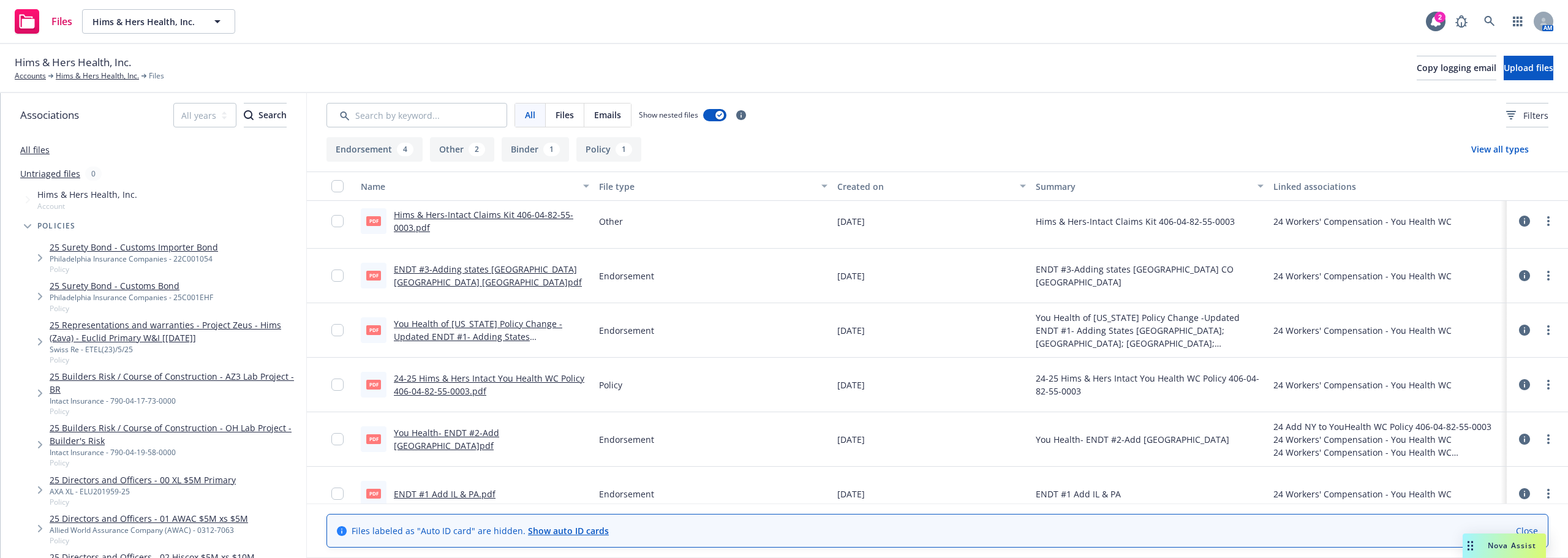
click at [527, 145] on button "Binder 1" at bounding box center [535, 149] width 67 height 25
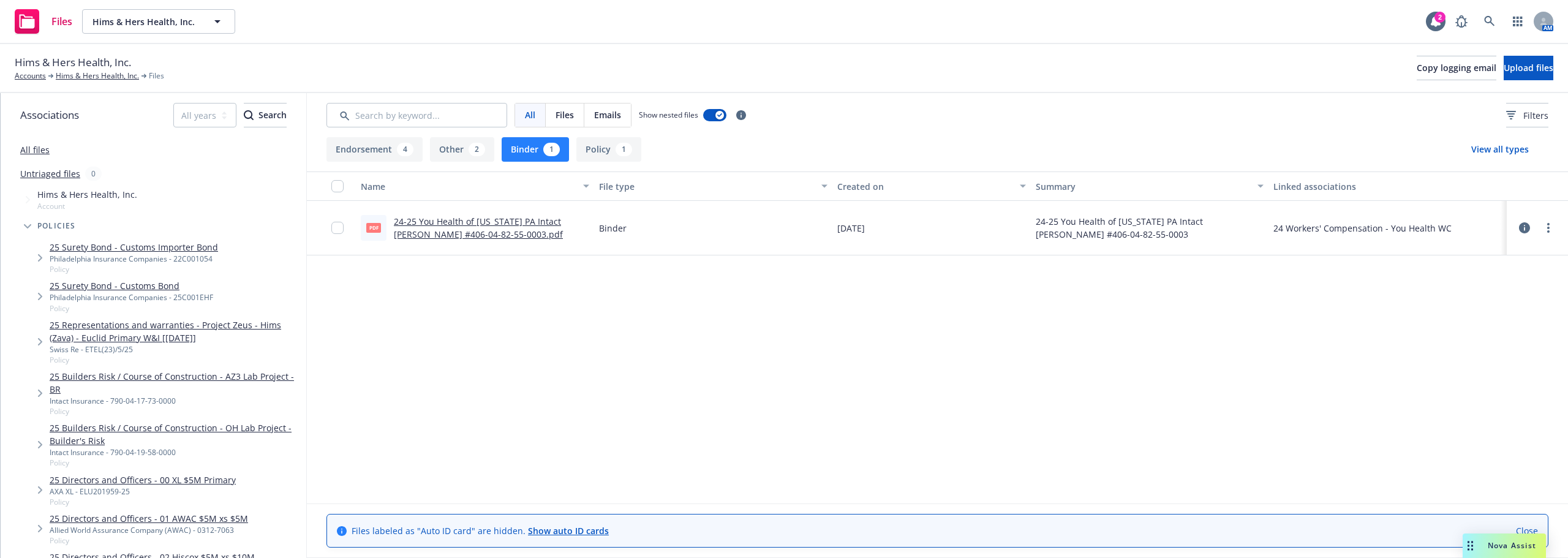
scroll to position [0, 0]
click at [520, 224] on link "24-25 You Health of Texas PA Intact WC Binder #406-04-82-55-0003.pdf" at bounding box center [477, 227] width 169 height 25
click at [1510, 542] on span "Nova Assist" at bounding box center [1512, 545] width 48 height 10
